Goal: Use online tool/utility: Utilize a website feature to perform a specific function

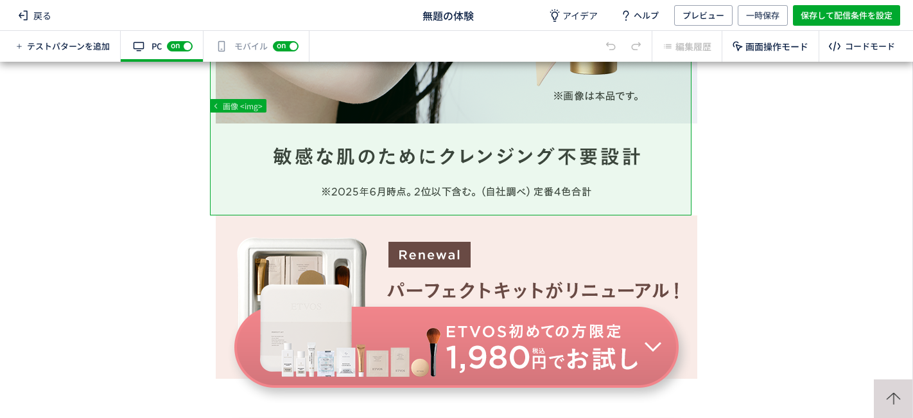
scroll to position [614, 0]
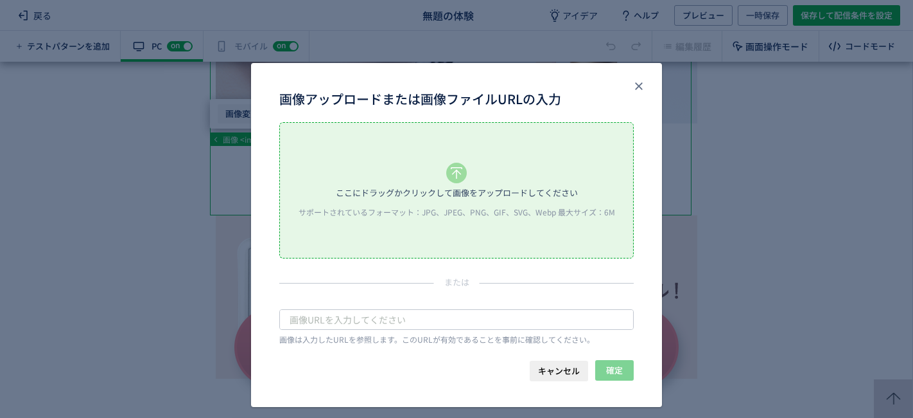
click at [249, 114] on body "戻る 無題の体験 アイデア ヘルプ プレビュー 一時保存 保存して配信条件を設定 テストパターンを追加 有効な編集箇所が確認されません PC off on ス…" at bounding box center [456, 209] width 913 height 418
click at [370, 197] on div "ここにドラッグかクリックして画像をアップロードしてください" at bounding box center [457, 192] width 242 height 19
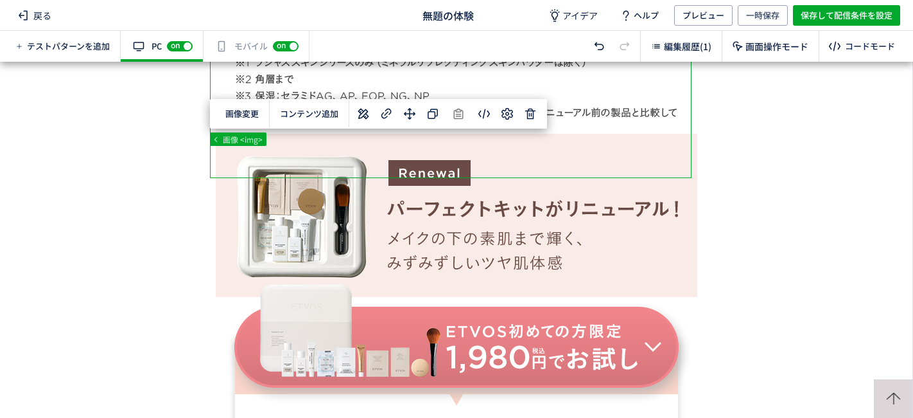
scroll to position [875, 0]
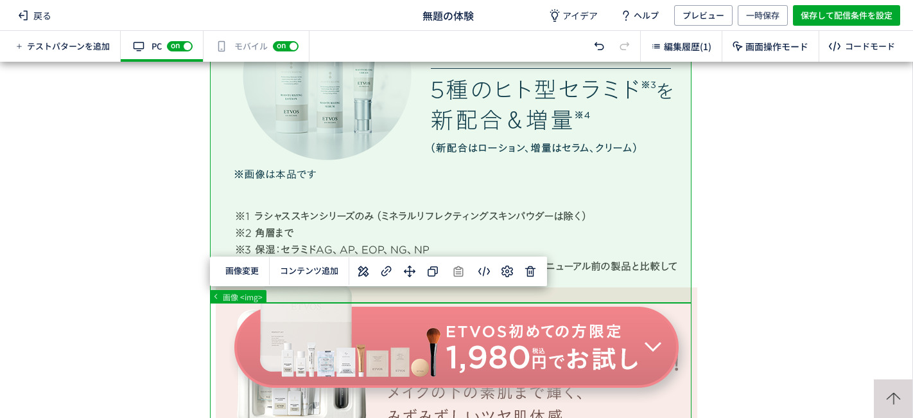
scroll to position [757, 0]
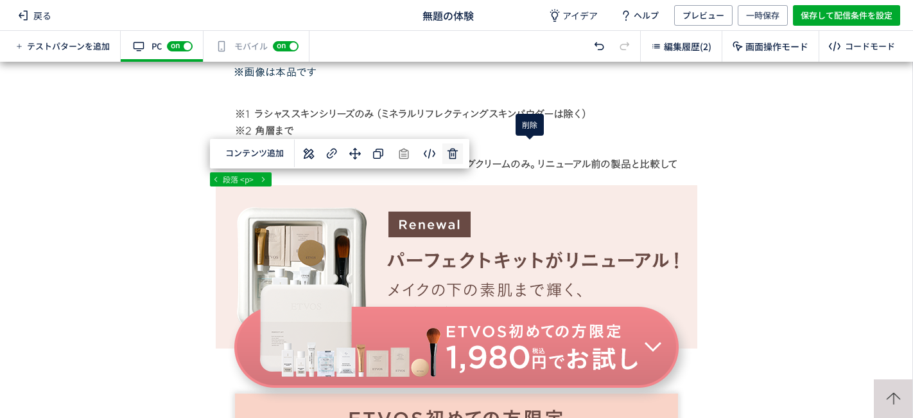
click at [527, 158] on div "... div div#wrap div#content section#js-bnrStart 段落 <p> 選択した要素の前 選択した要素の後 選択した領…" at bounding box center [456, 240] width 913 height 356
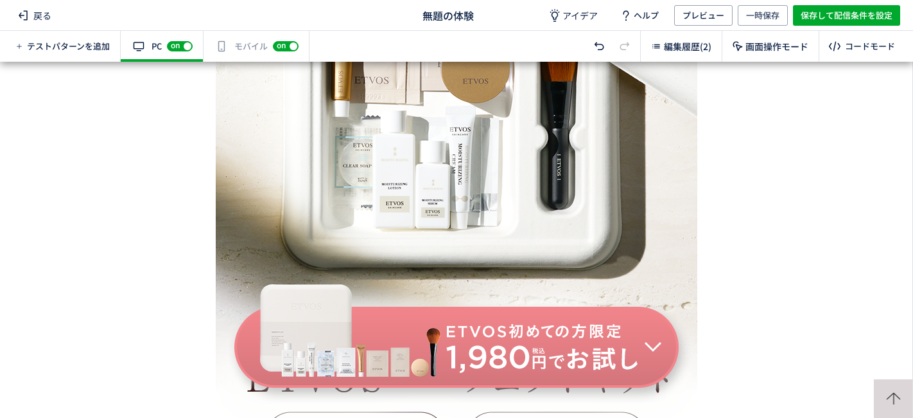
click at [236, 39] on div "有効な編集箇所が確認されません モバイル off on" at bounding box center [257, 46] width 106 height 31
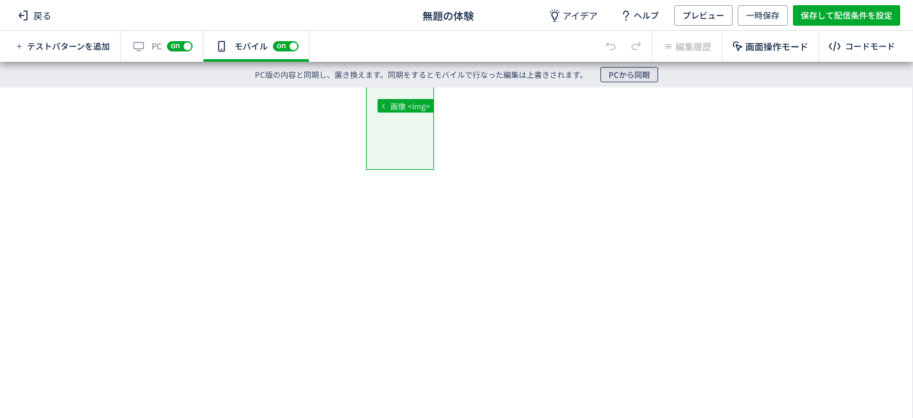
click at [624, 78] on span "PCから同期" at bounding box center [629, 74] width 41 height 15
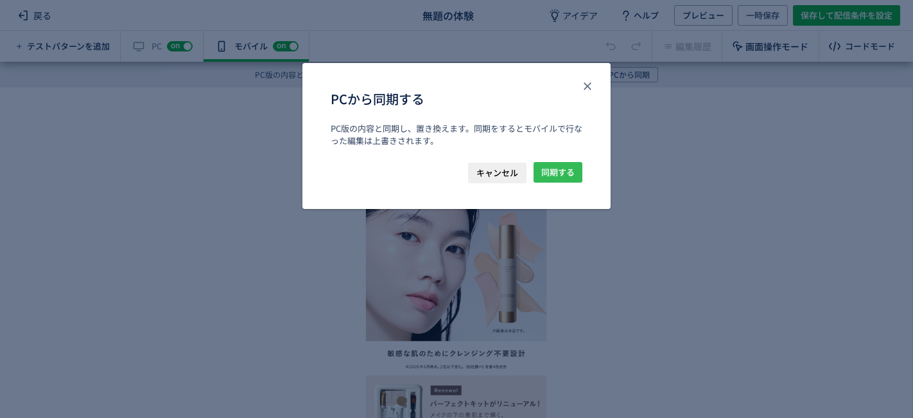
click at [551, 171] on span "同期する" at bounding box center [558, 172] width 33 height 21
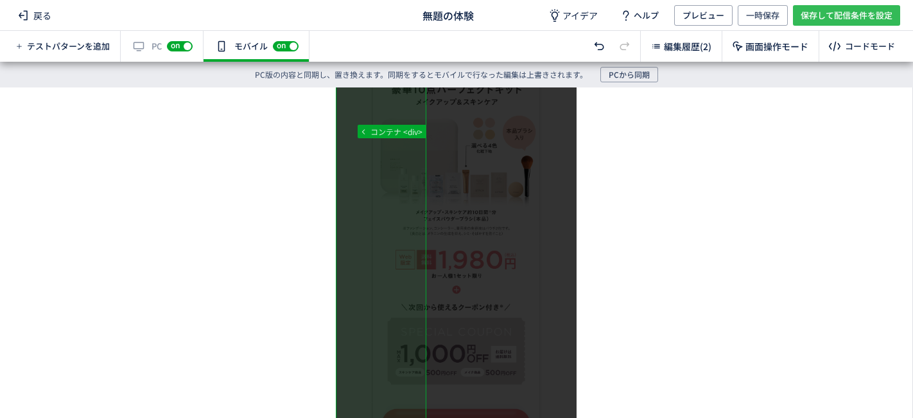
click at [817, 17] on span "保存して配信条件を設定" at bounding box center [847, 15] width 92 height 21
